Goal: Task Accomplishment & Management: Use online tool/utility

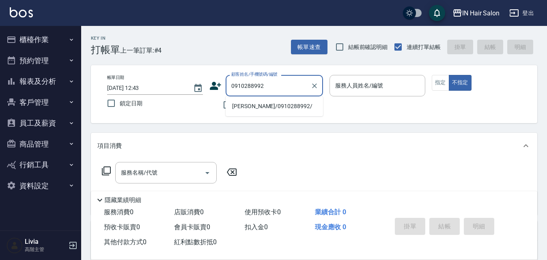
click at [260, 110] on li "[PERSON_NAME]/0910288992/" at bounding box center [274, 106] width 97 height 13
type input "[PERSON_NAME]/0910288992/"
type input "6號設計師[PERSON_NAME]-6"
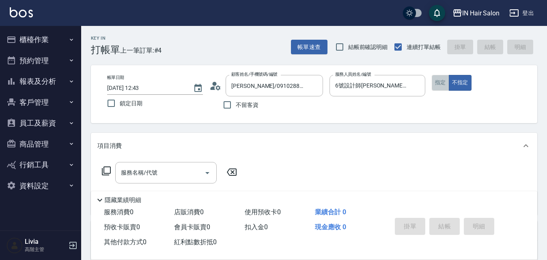
click at [441, 83] on button "指定" at bounding box center [440, 83] width 17 height 16
click at [105, 172] on icon at bounding box center [106, 171] width 10 height 10
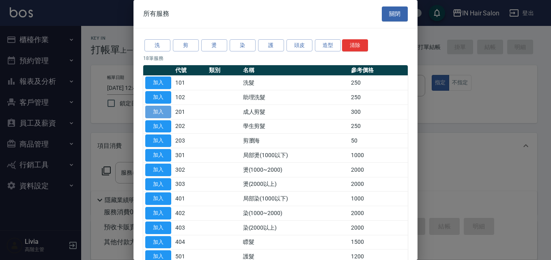
click at [157, 111] on button "加入" at bounding box center [158, 112] width 26 height 13
type input "成人剪髮(201)"
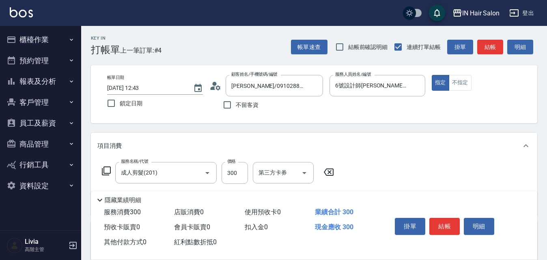
click at [107, 169] on icon at bounding box center [106, 171] width 10 height 10
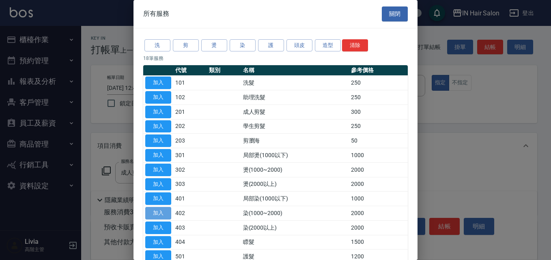
click at [163, 213] on button "加入" at bounding box center [158, 213] width 26 height 13
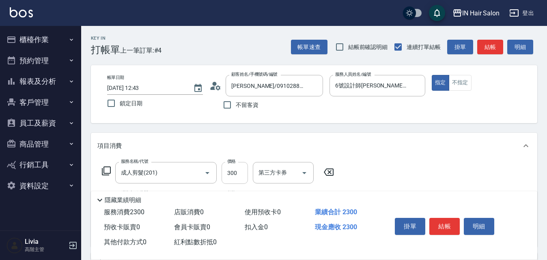
click at [236, 175] on input "300" at bounding box center [235, 173] width 26 height 22
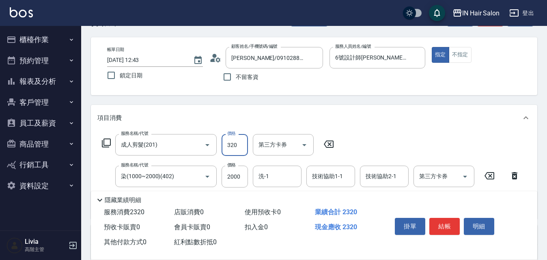
scroll to position [41, 0]
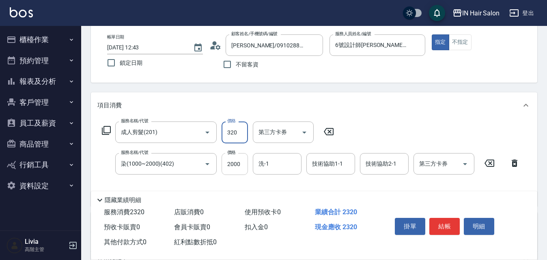
type input "320"
click at [236, 164] on input "2000" at bounding box center [235, 164] width 26 height 22
type input "1725"
click at [222, 181] on div "服務名稱/代號 成人剪髮(201) 服務名稱/代號 價格 320 價格 第三方卡券 第三方卡券 服務名稱/代號 染(1000~2000)(402) 服務名稱/…" at bounding box center [310, 161] width 427 height 78
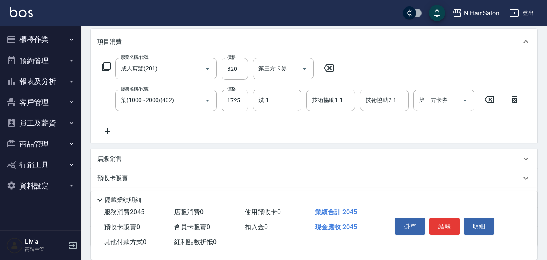
scroll to position [0, 0]
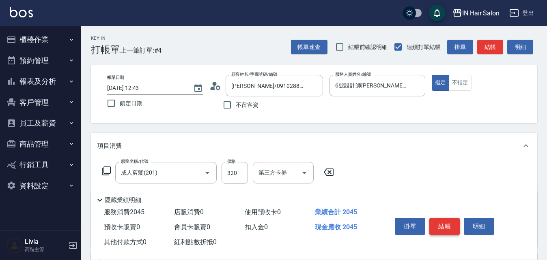
click at [446, 225] on button "結帳" at bounding box center [444, 226] width 30 height 17
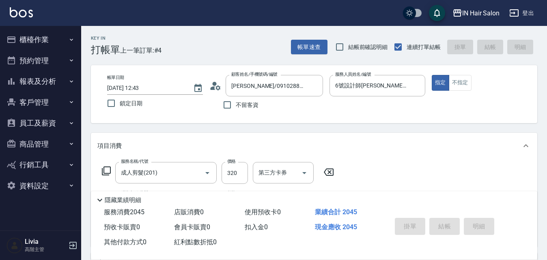
type input "[DATE] 15:29"
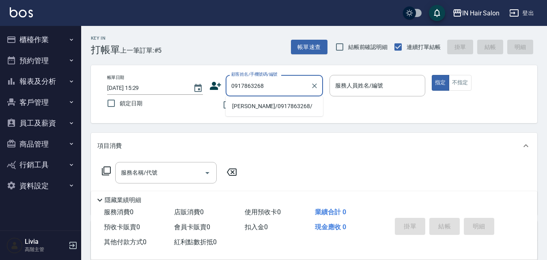
click at [242, 106] on li "[PERSON_NAME]/0917863268/" at bounding box center [274, 106] width 97 height 13
type input "[PERSON_NAME]/0917863268/"
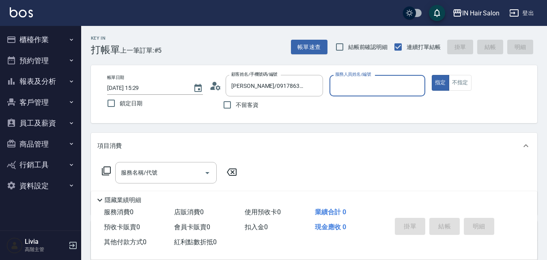
type input "8號店長Livia-8"
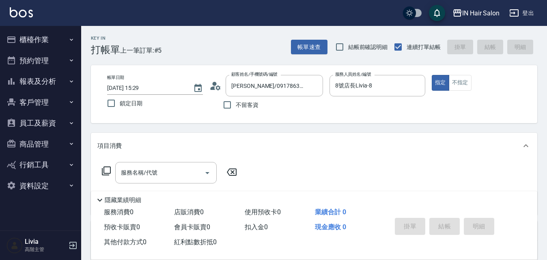
click at [107, 171] on icon at bounding box center [106, 171] width 10 height 10
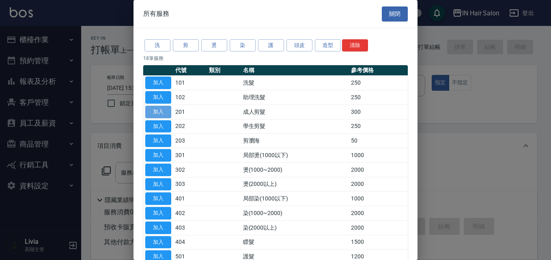
click at [162, 113] on button "加入" at bounding box center [158, 112] width 26 height 13
type input "成人剪髮(201)"
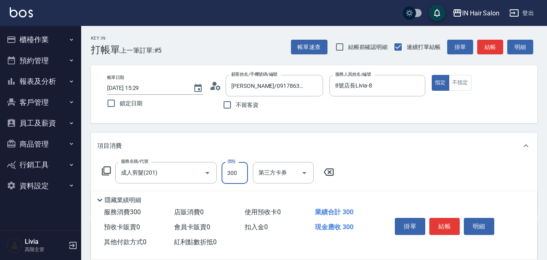
click at [243, 170] on input "300" at bounding box center [235, 173] width 26 height 22
type input "320"
click at [376, 173] on div "服務名稱/代號 成人剪髮(201) 服務名稱/代號 價格 320 價格 第三方卡券 第三方卡券" at bounding box center [314, 187] width 446 height 56
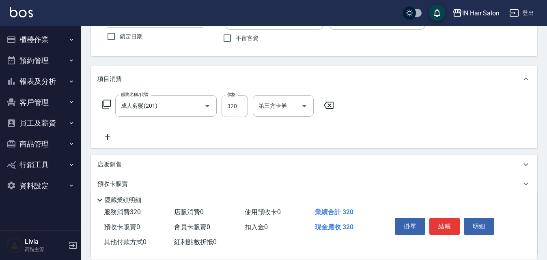
scroll to position [122, 0]
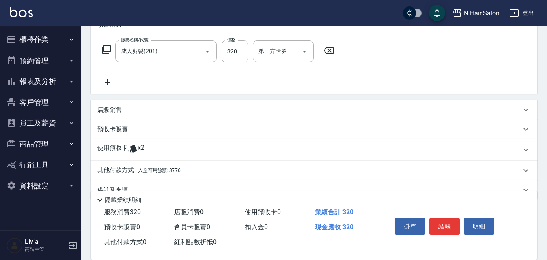
click at [125, 170] on p "其他付款方式 入金可用餘額: 3776" at bounding box center [138, 170] width 83 height 9
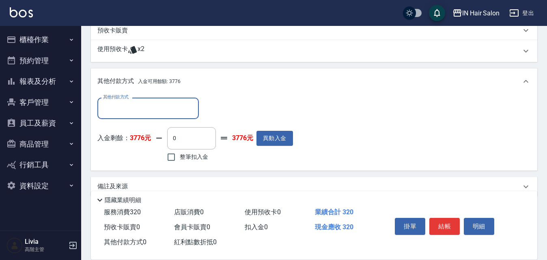
scroll to position [235, 0]
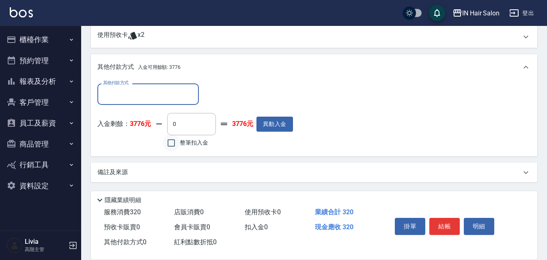
click at [174, 142] on input "整筆扣入金" at bounding box center [171, 143] width 17 height 17
checkbox input "true"
type input "320"
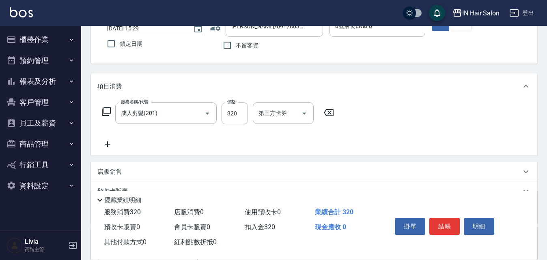
scroll to position [0, 0]
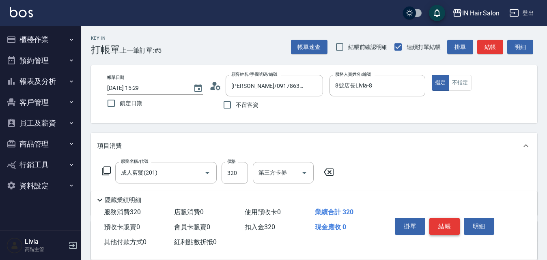
click at [447, 223] on button "結帳" at bounding box center [444, 226] width 30 height 17
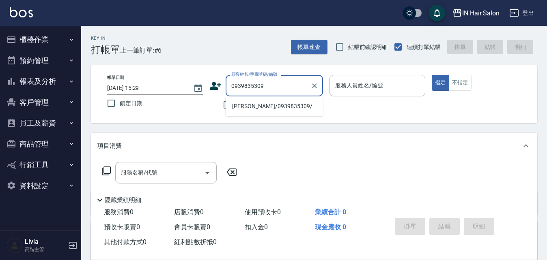
click at [252, 106] on li "[PERSON_NAME]/0939835309/" at bounding box center [274, 106] width 97 height 13
type input "[PERSON_NAME]/0939835309/"
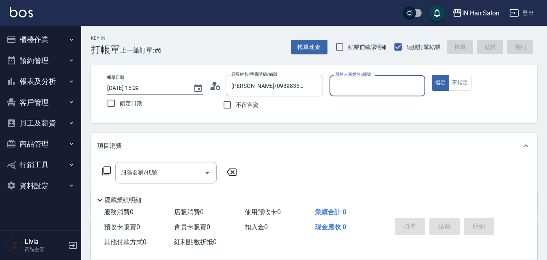
type input "8號店長Livia-8"
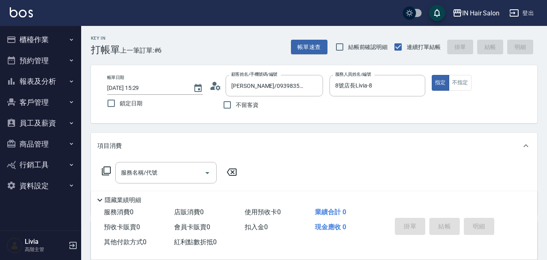
click at [108, 170] on icon at bounding box center [106, 171] width 10 height 10
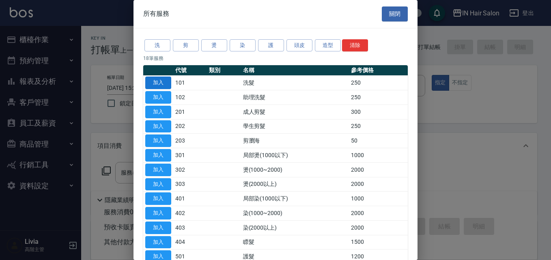
click at [157, 82] on button "加入" at bounding box center [158, 83] width 26 height 13
type input "洗髮(101)"
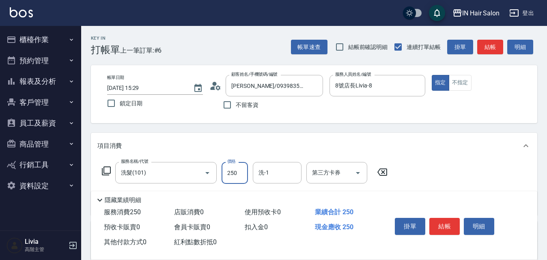
click at [241, 172] on input "250" at bounding box center [235, 173] width 26 height 22
type input "300"
click at [270, 176] on input "洗-1" at bounding box center [276, 173] width 41 height 14
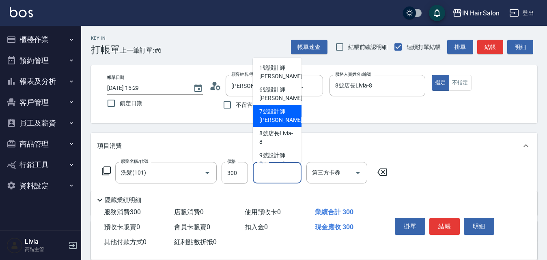
click at [269, 116] on span "7號設計師[PERSON_NAME] -7" at bounding box center [283, 116] width 48 height 17
type input "7號設計師[PERSON_NAME]-7"
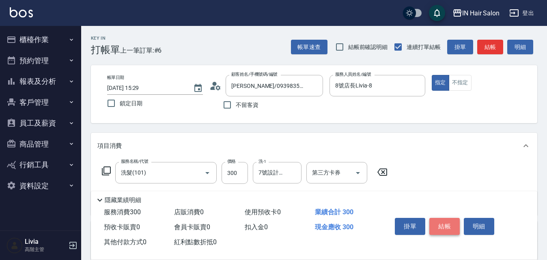
click at [441, 220] on button "結帳" at bounding box center [444, 226] width 30 height 17
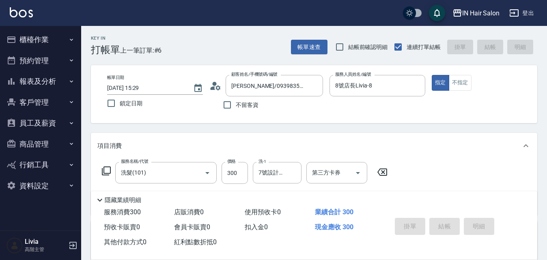
type input "[DATE] 15:30"
